Goal: Navigation & Orientation: Find specific page/section

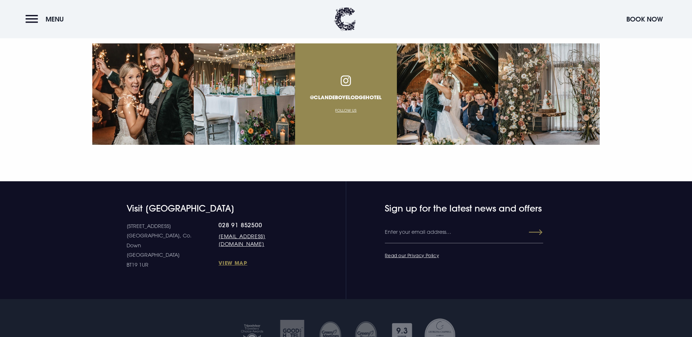
scroll to position [2637, 0]
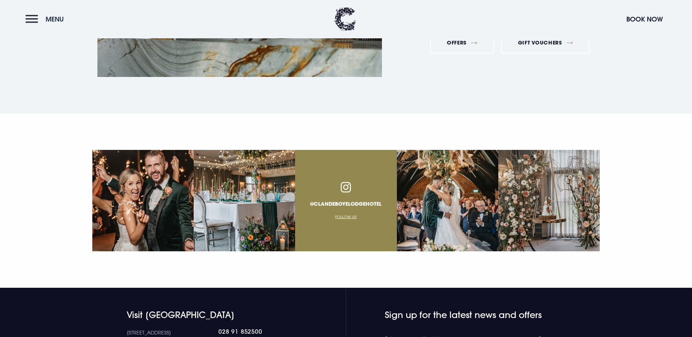
click at [30, 17] on button "Menu" at bounding box center [47, 19] width 42 height 16
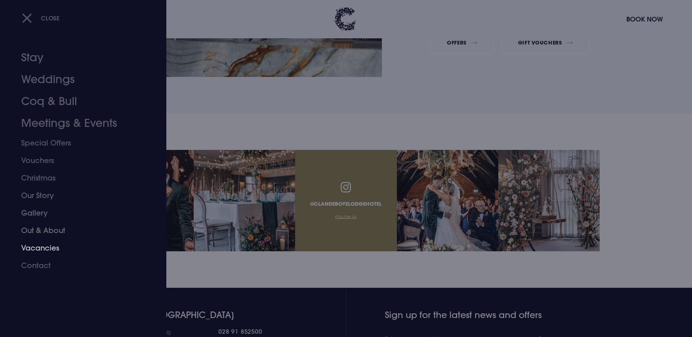
click at [36, 246] on link "Vacancies" at bounding box center [78, 247] width 115 height 17
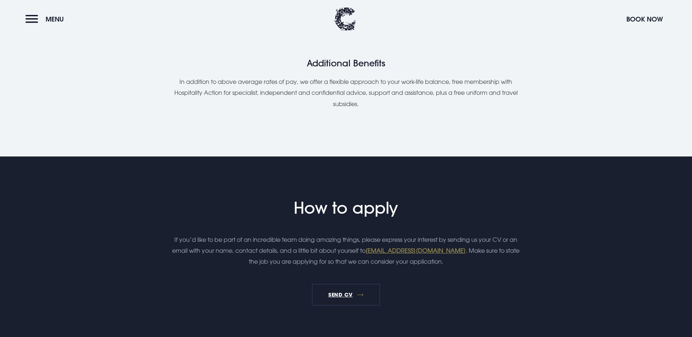
scroll to position [620, 0]
